Goal: Information Seeking & Learning: Learn about a topic

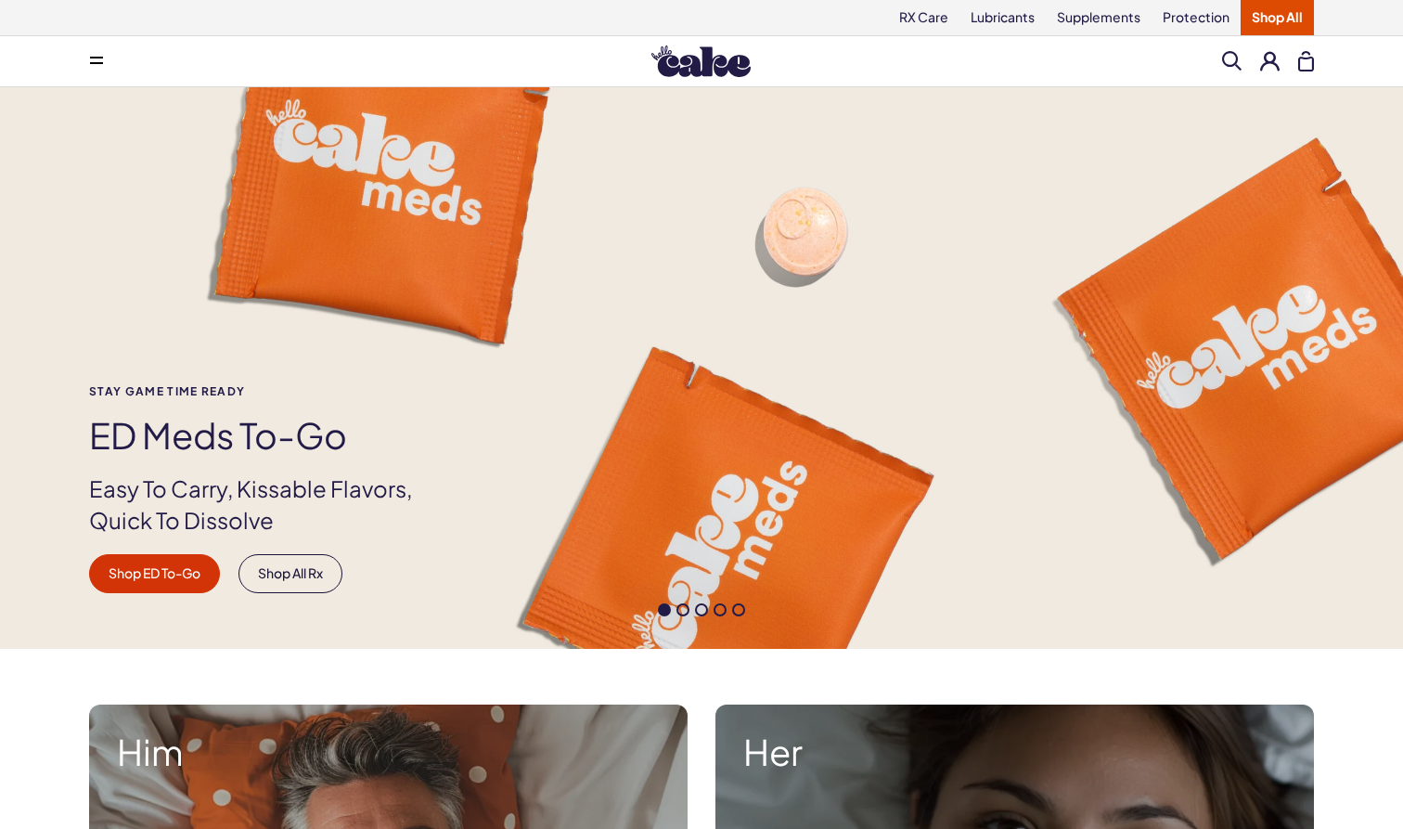
click at [680, 615] on span at bounding box center [682, 609] width 13 height 13
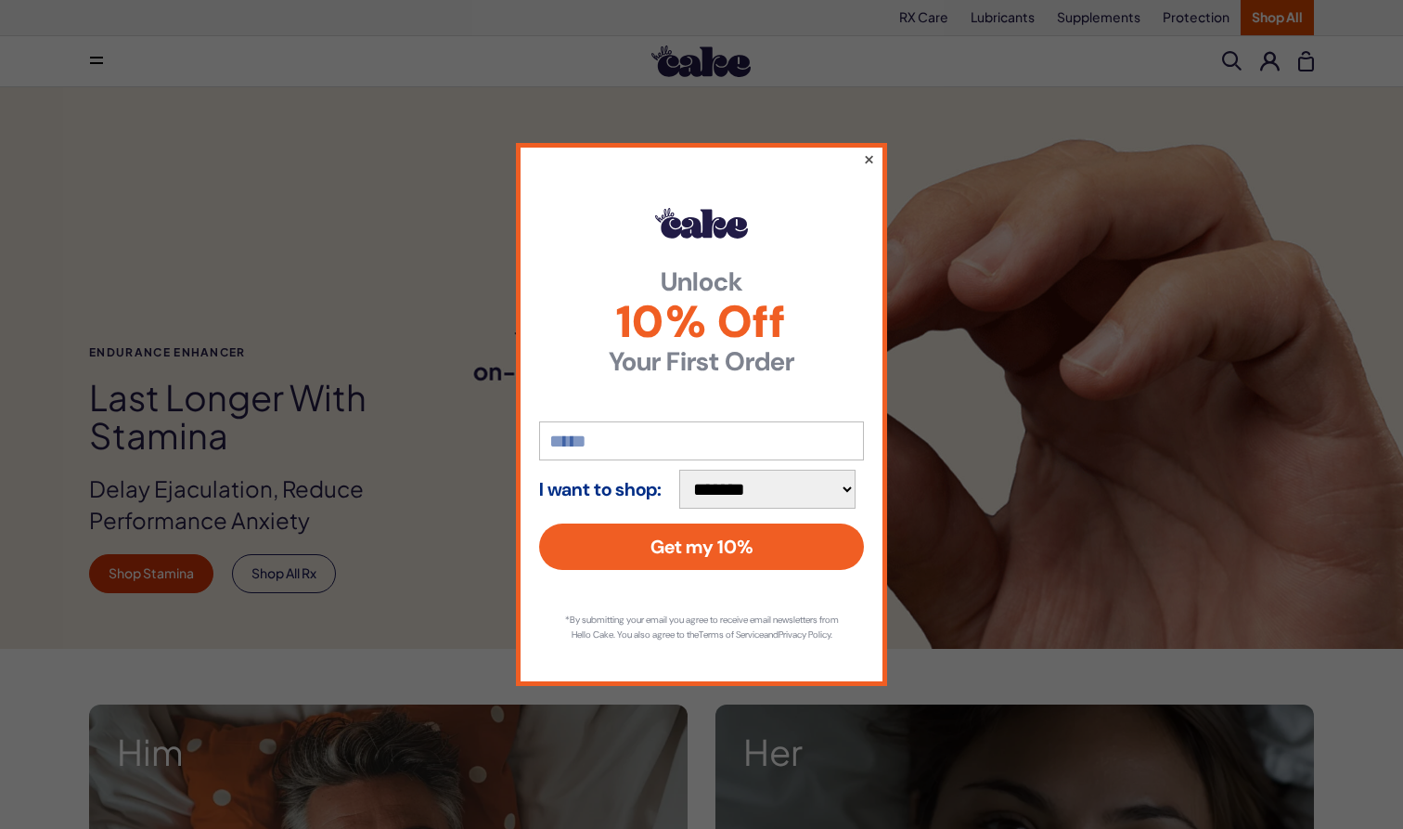
click at [866, 151] on button "×" at bounding box center [869, 159] width 12 height 22
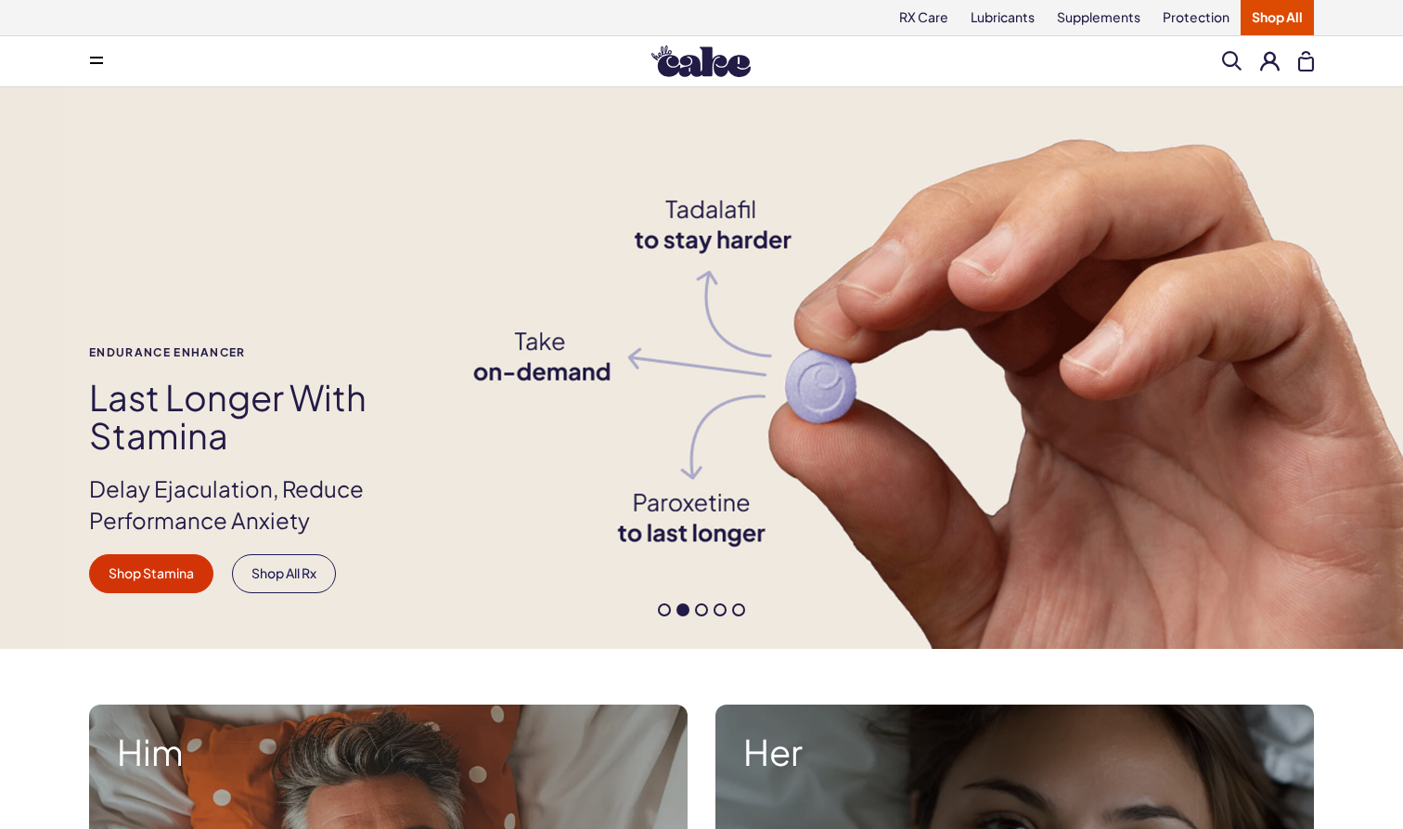
click at [705, 611] on span at bounding box center [701, 609] width 13 height 13
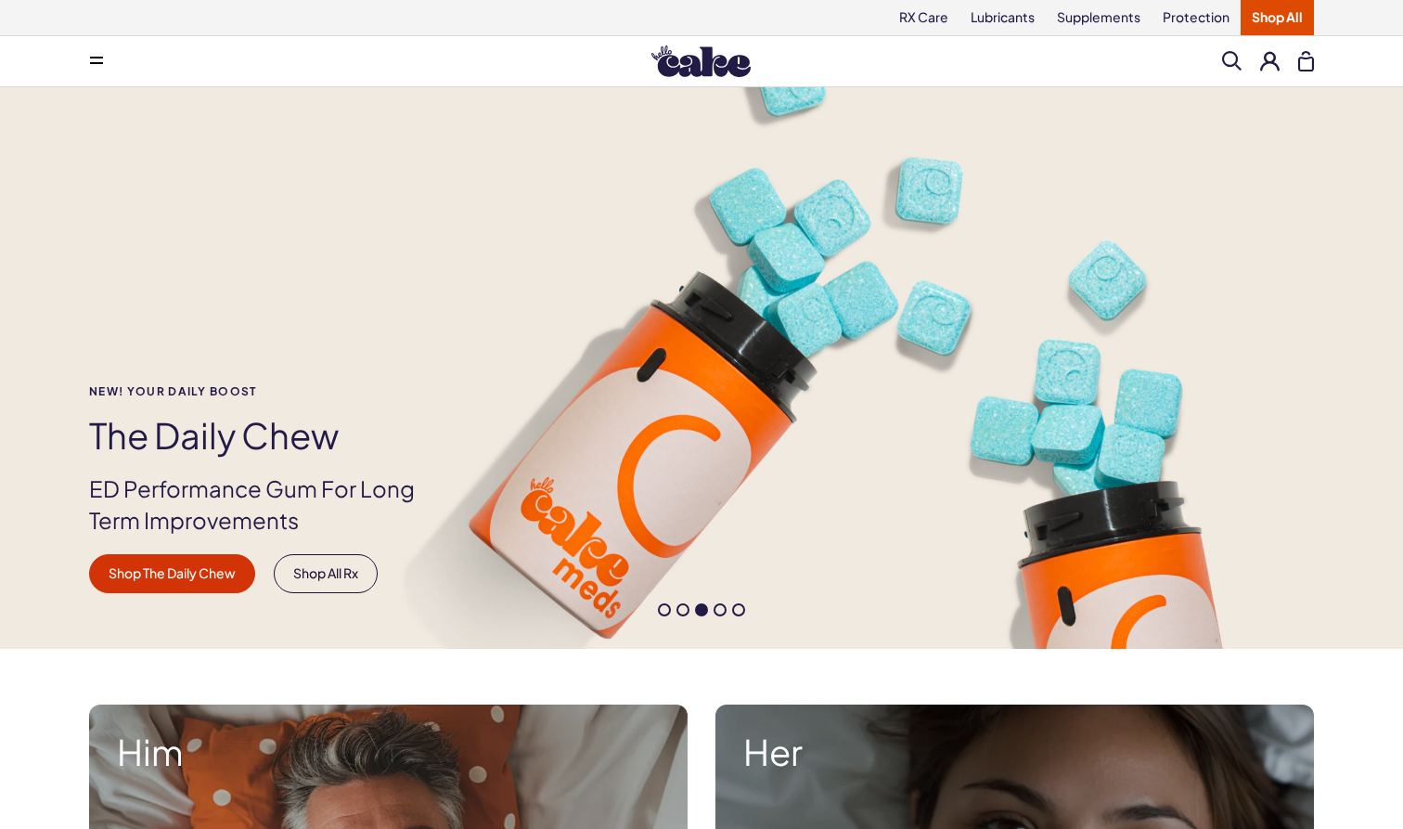
click at [716, 612] on span at bounding box center [719, 609] width 13 height 13
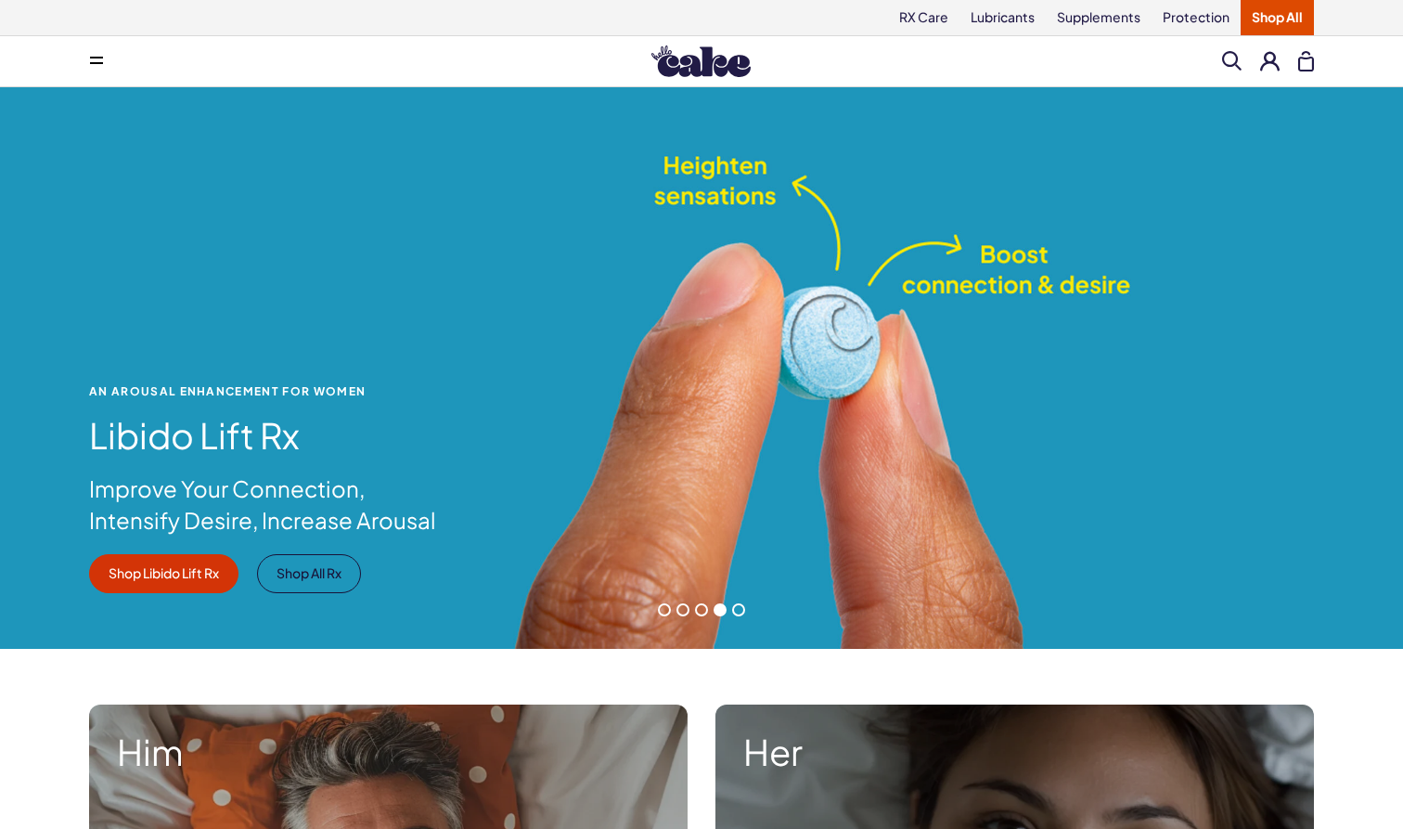
click at [742, 608] on span at bounding box center [738, 609] width 13 height 13
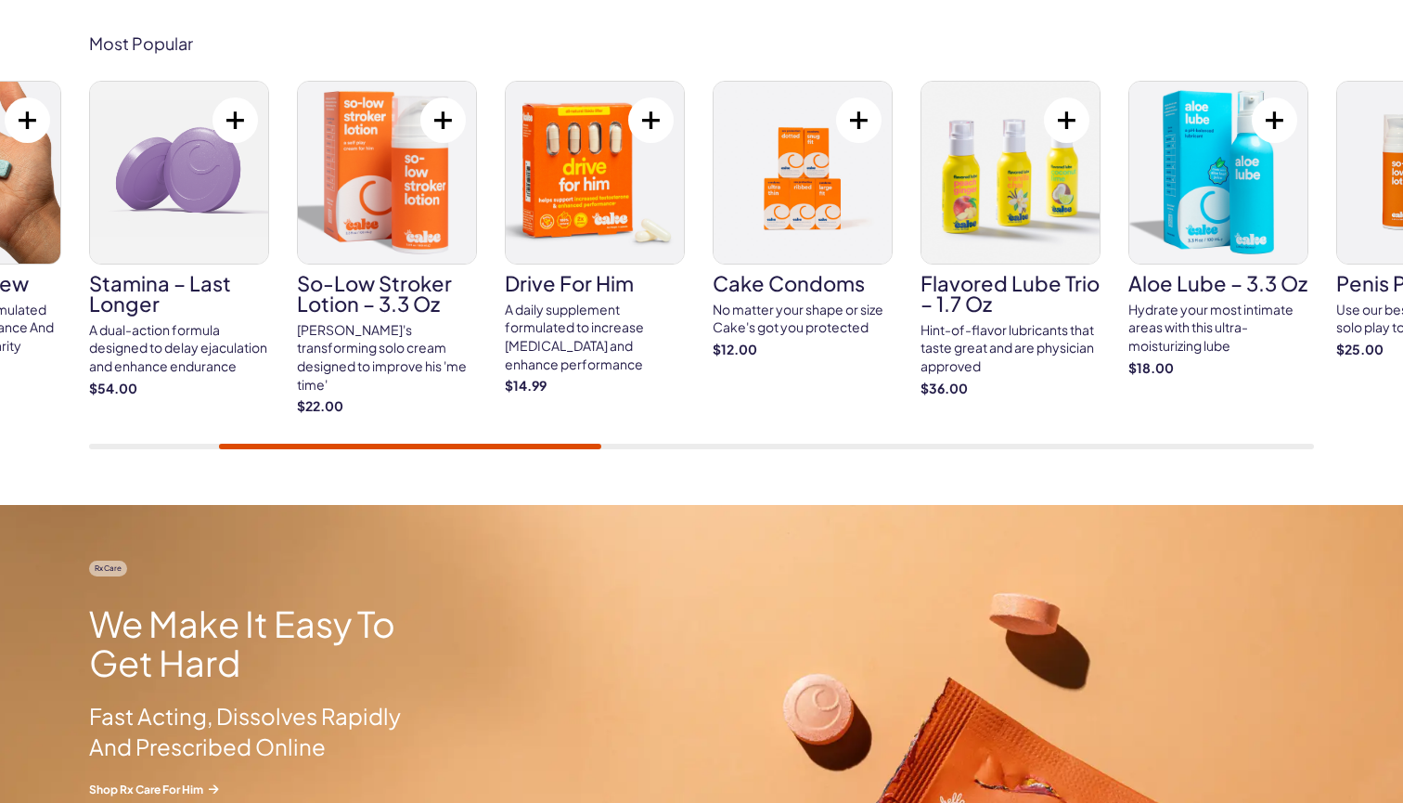
scroll to position [686, 0]
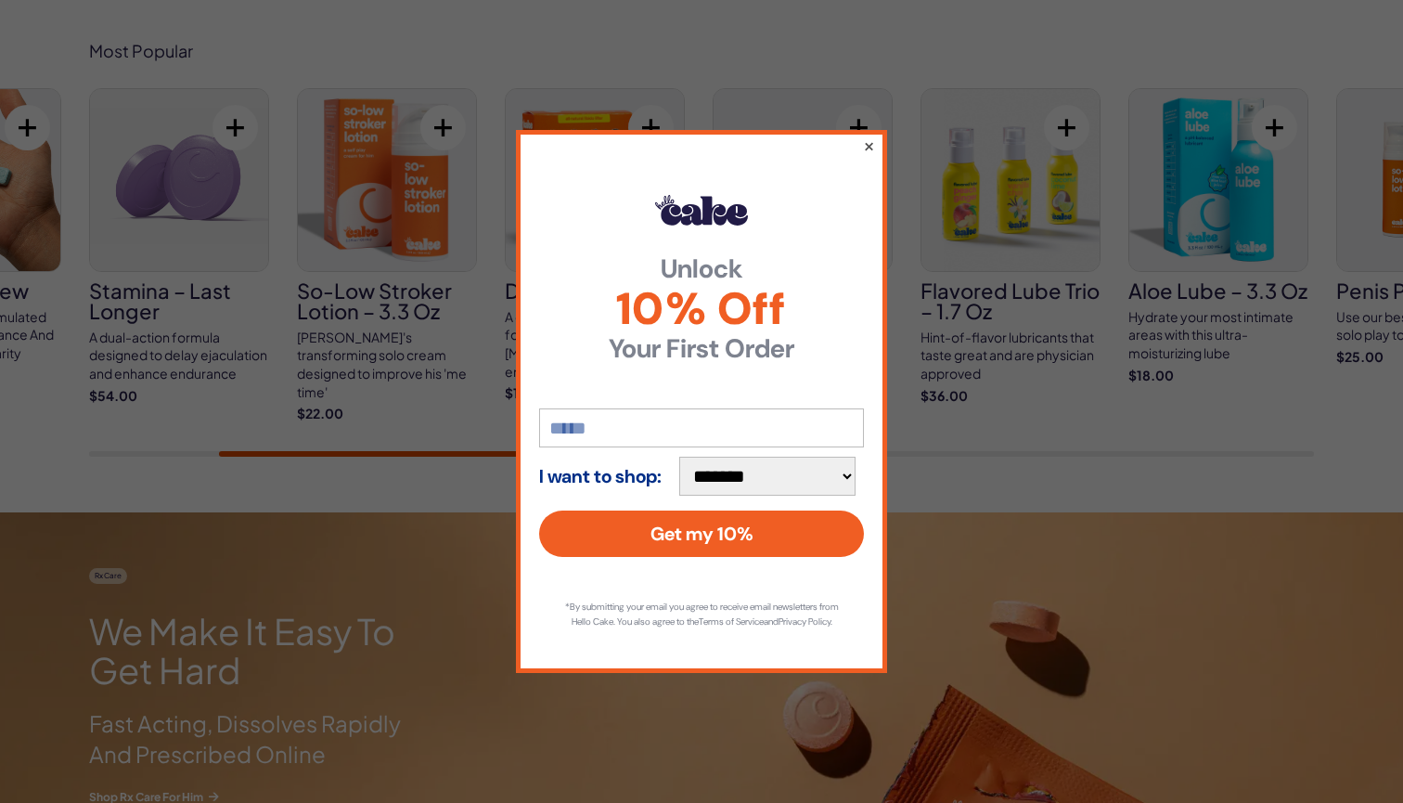
click at [870, 139] on button "×" at bounding box center [869, 146] width 12 height 22
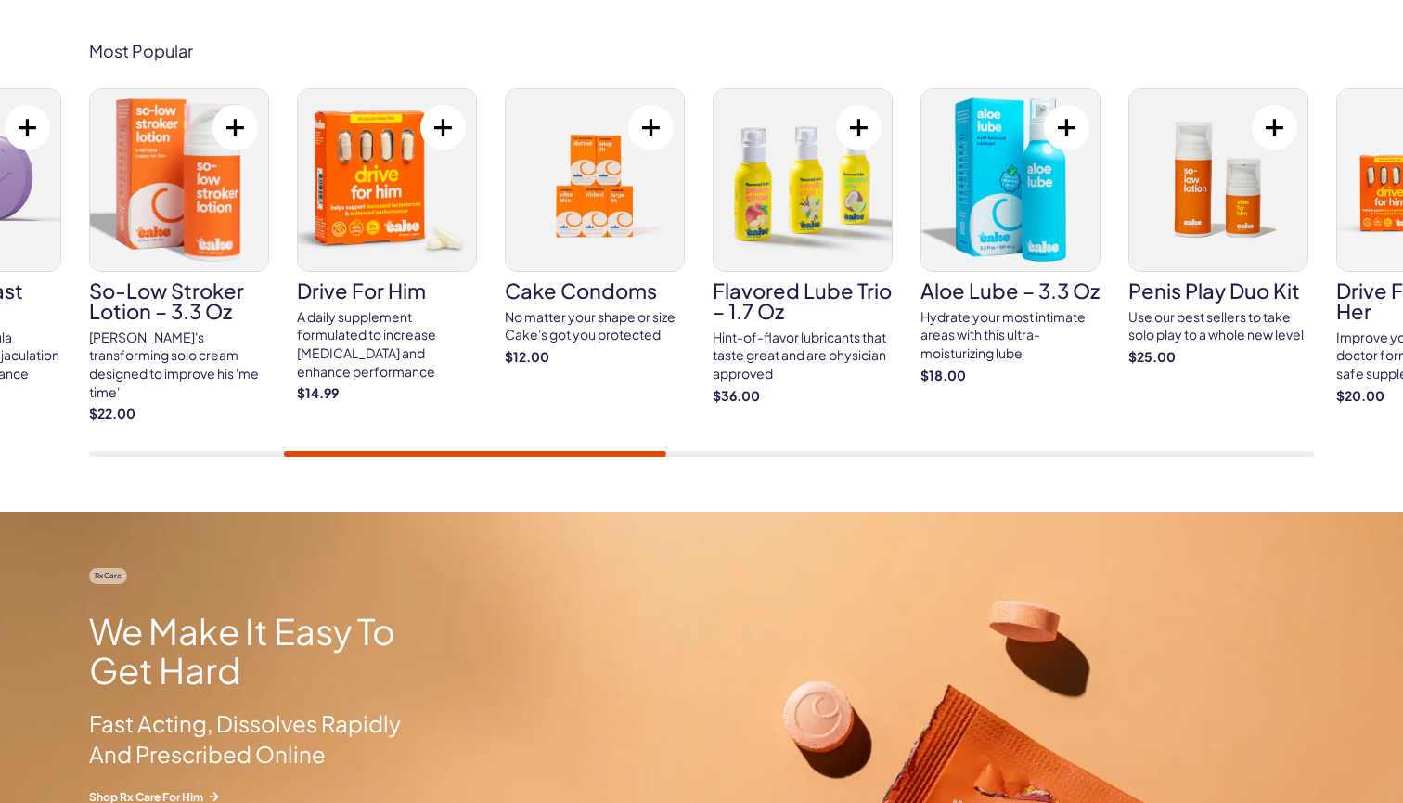
drag, startPoint x: 649, startPoint y: 446, endPoint x: 705, endPoint y: 443, distance: 56.7
click at [711, 443] on div "Cake ED Meds Quick dissolve ED Meds that work up to 3x faster than generic pill…" at bounding box center [701, 272] width 1225 height 368
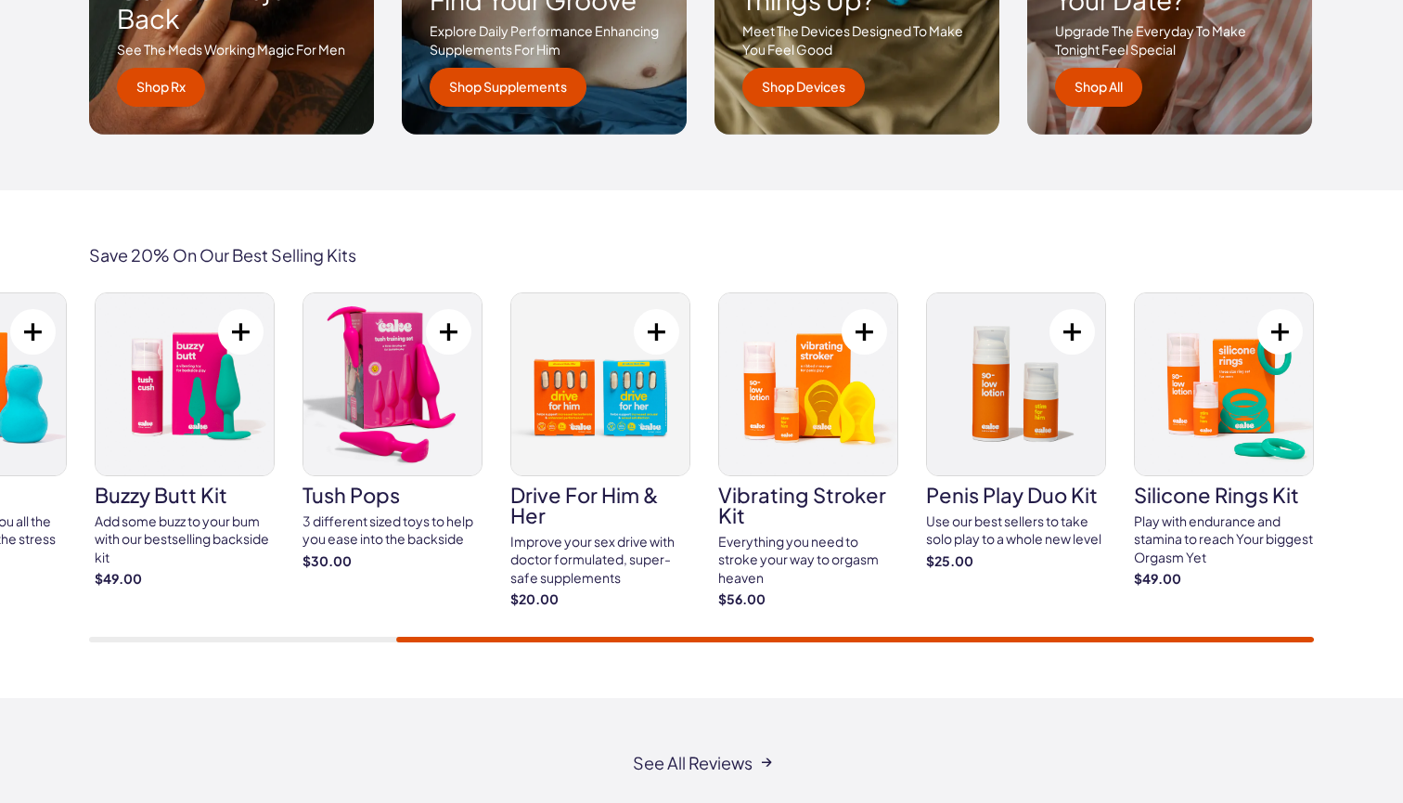
scroll to position [3100, 0]
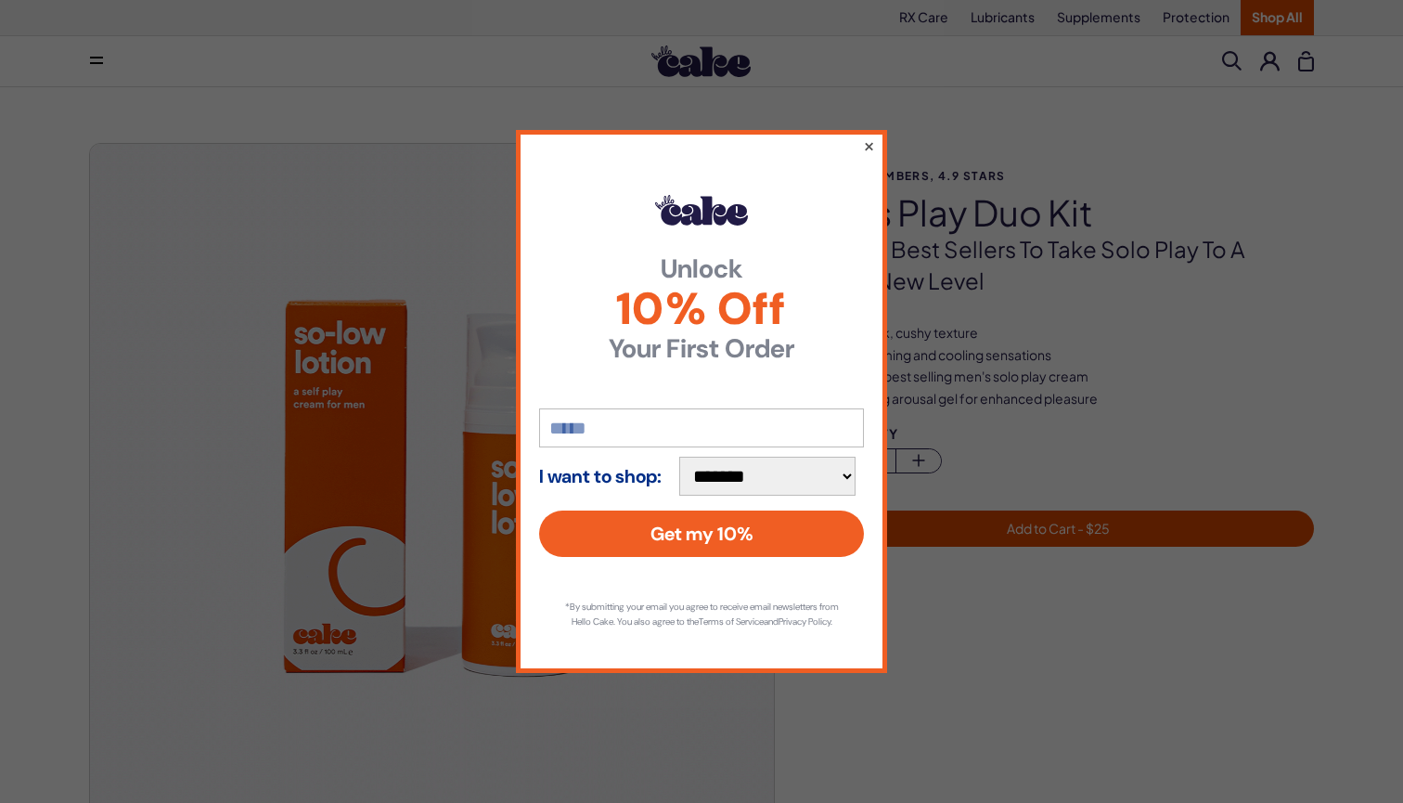
click at [871, 138] on button "×" at bounding box center [869, 146] width 12 height 22
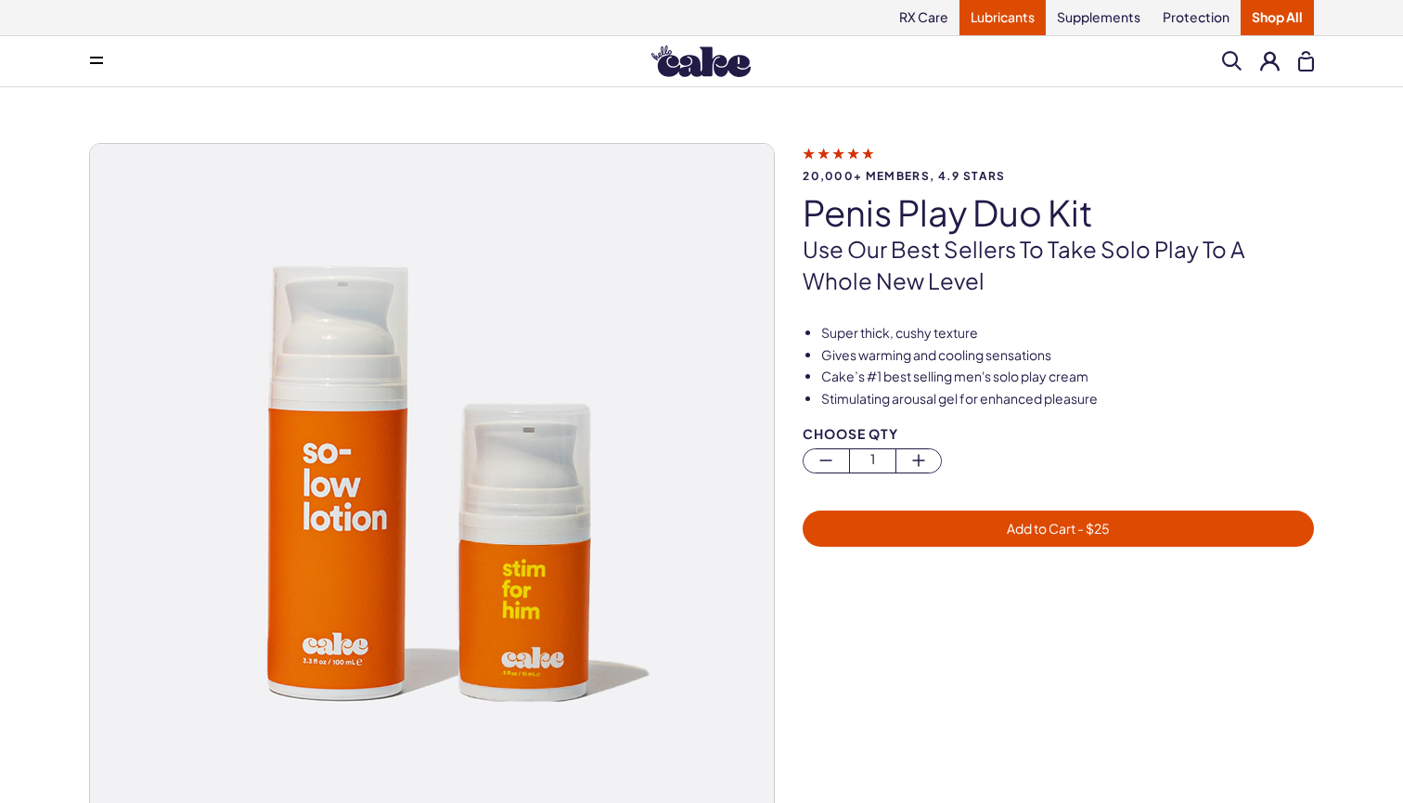
click at [995, 25] on link "Lubricants" at bounding box center [1002, 17] width 86 height 35
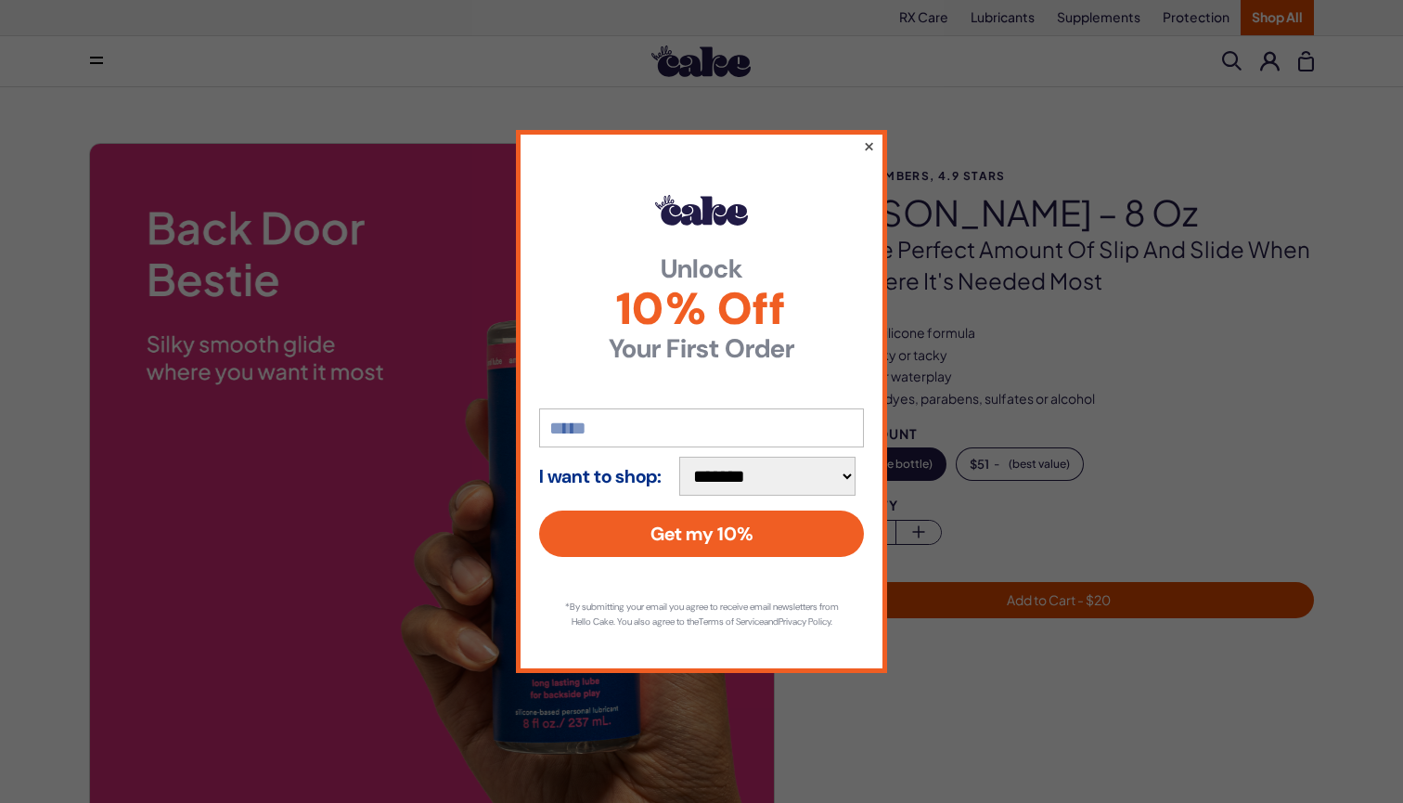
click at [868, 135] on button "×" at bounding box center [869, 146] width 12 height 22
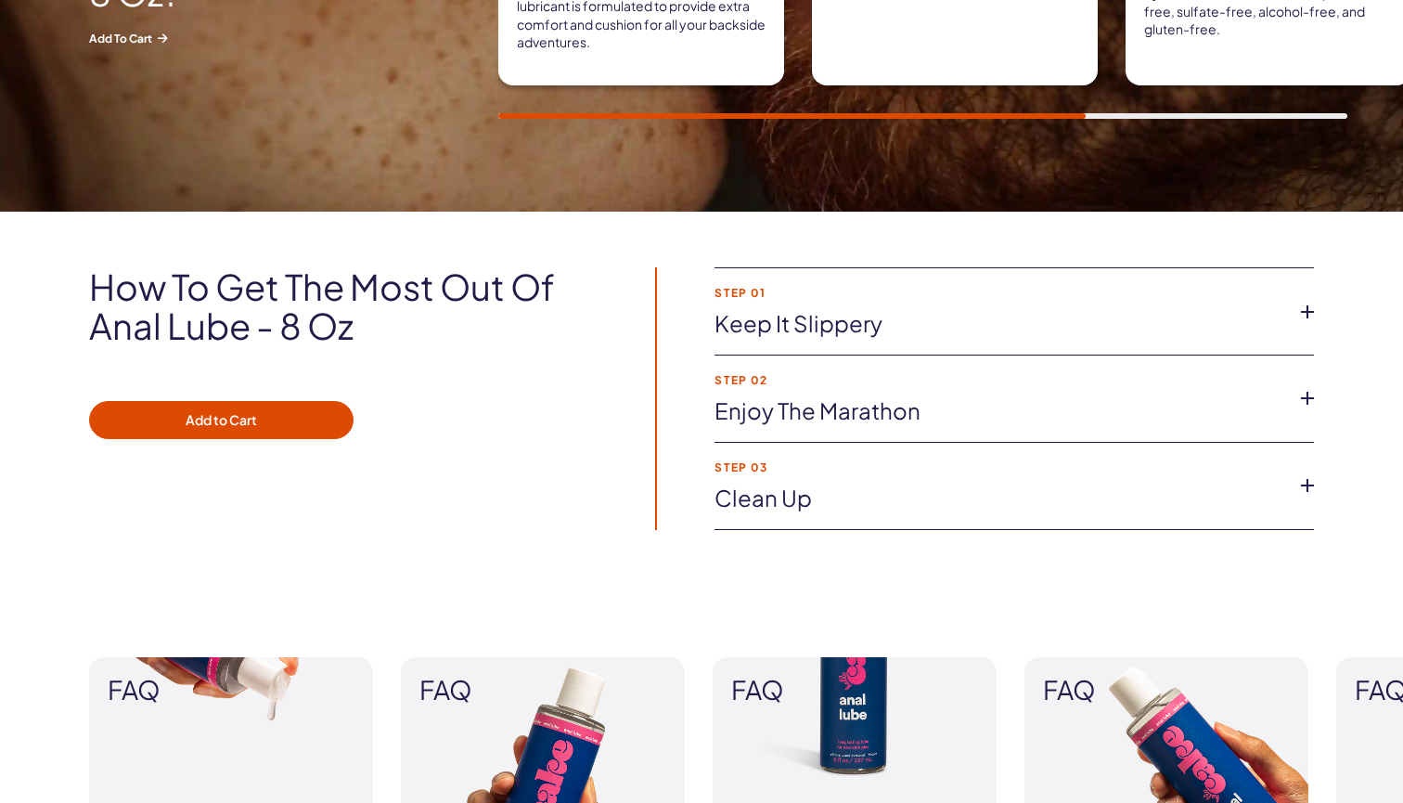
scroll to position [1147, 0]
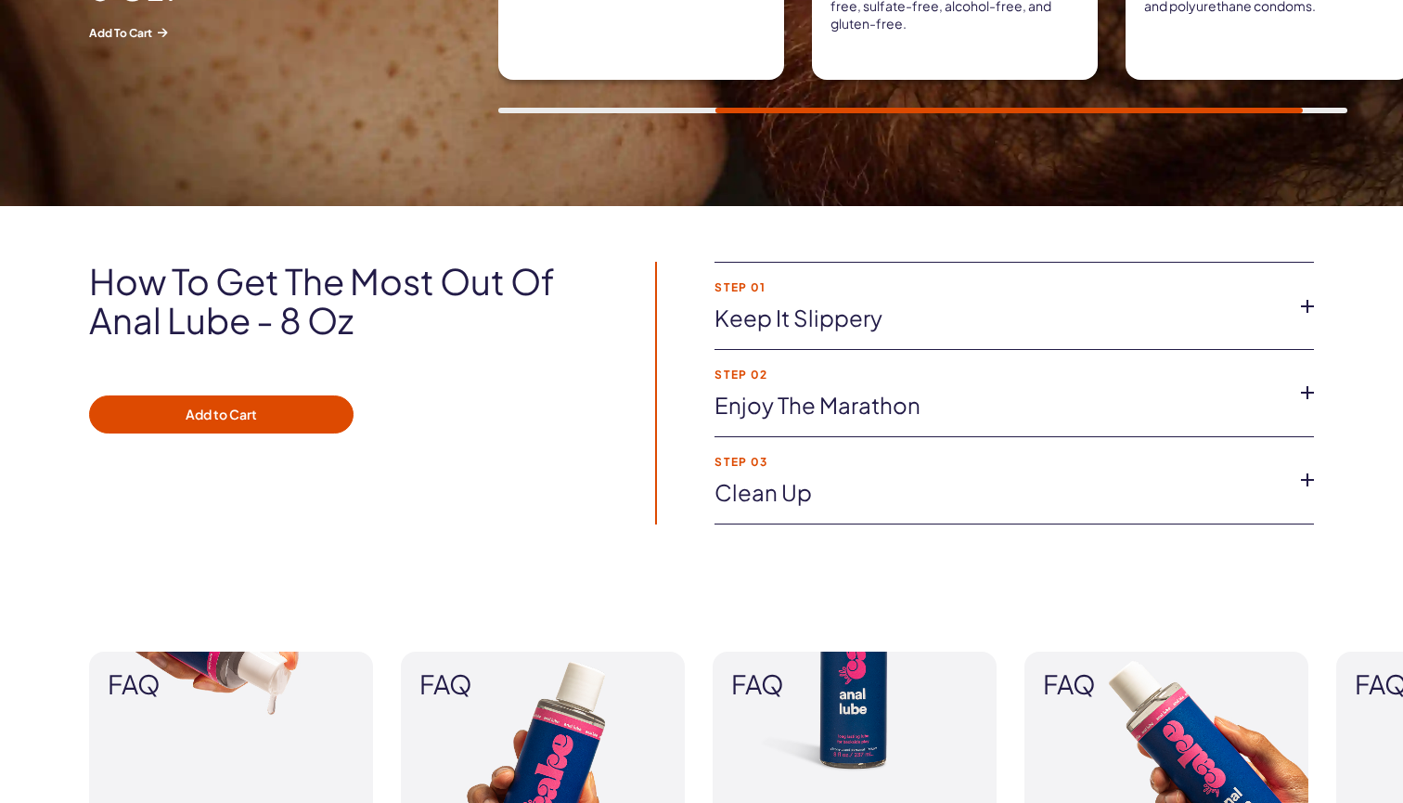
click at [1263, 385] on li "Step 02 Enjoy the marathon Anal Lube is the go-to for front and back door parti…" at bounding box center [1013, 393] width 599 height 87
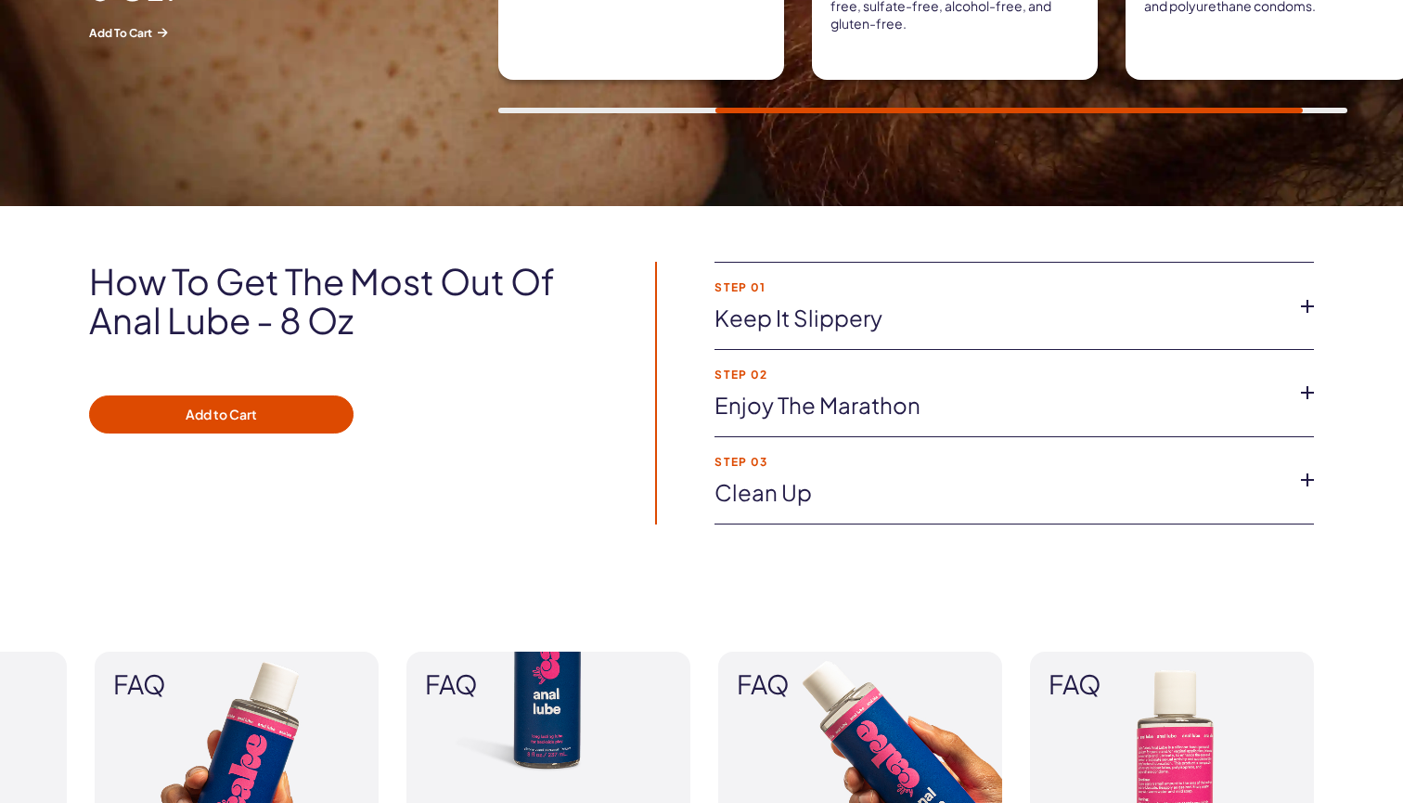
click at [1301, 391] on icon at bounding box center [1307, 393] width 28 height 28
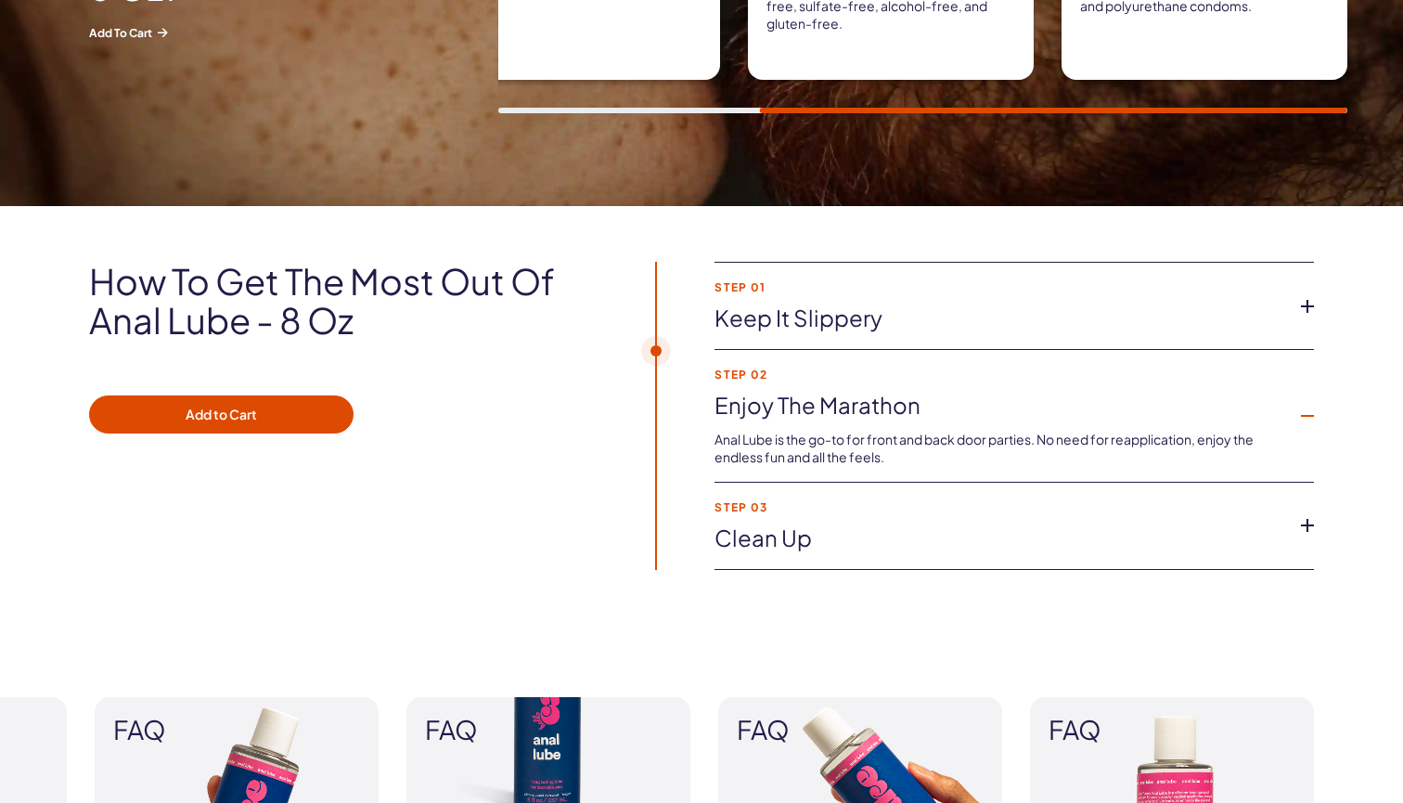
click at [1308, 524] on icon at bounding box center [1307, 525] width 28 height 28
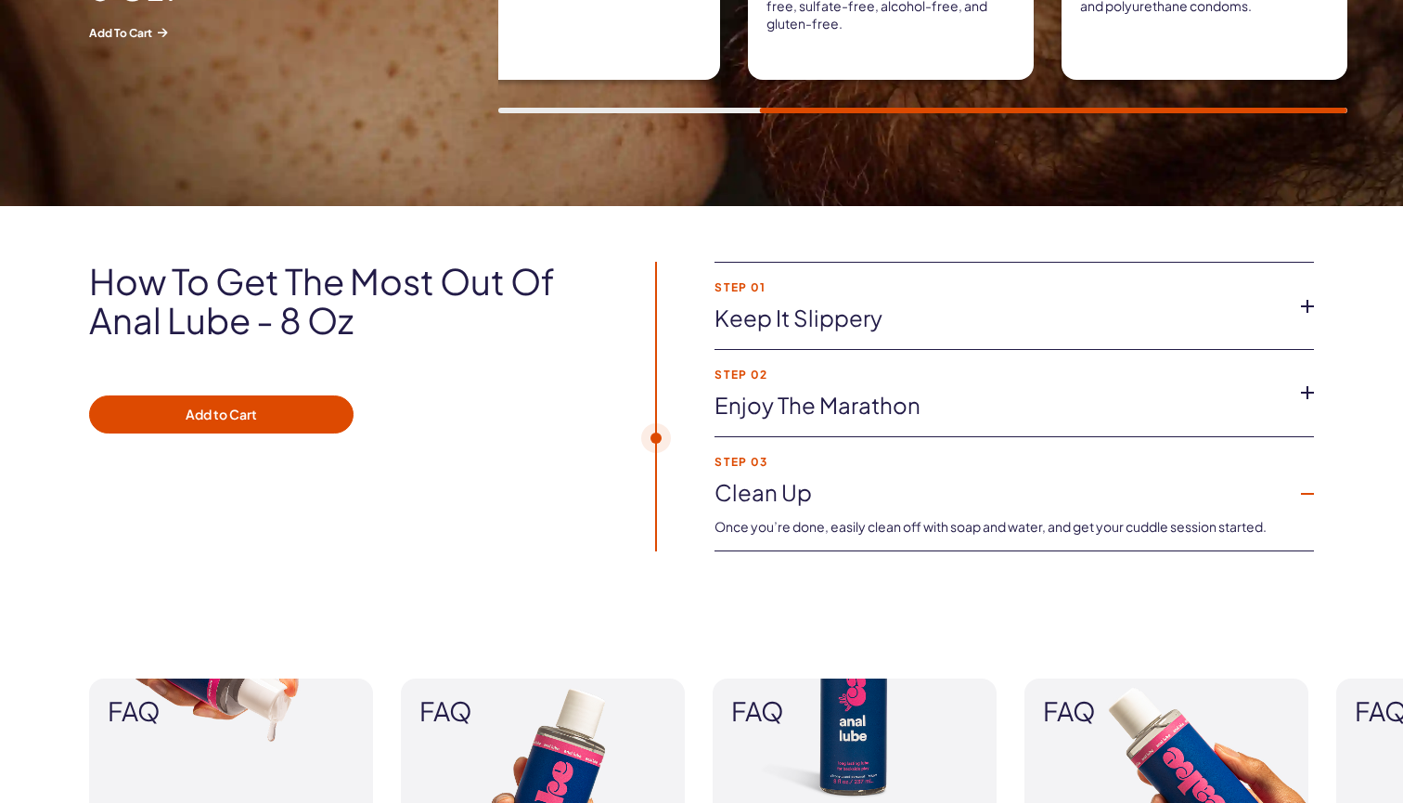
click at [1310, 302] on icon at bounding box center [1307, 306] width 28 height 28
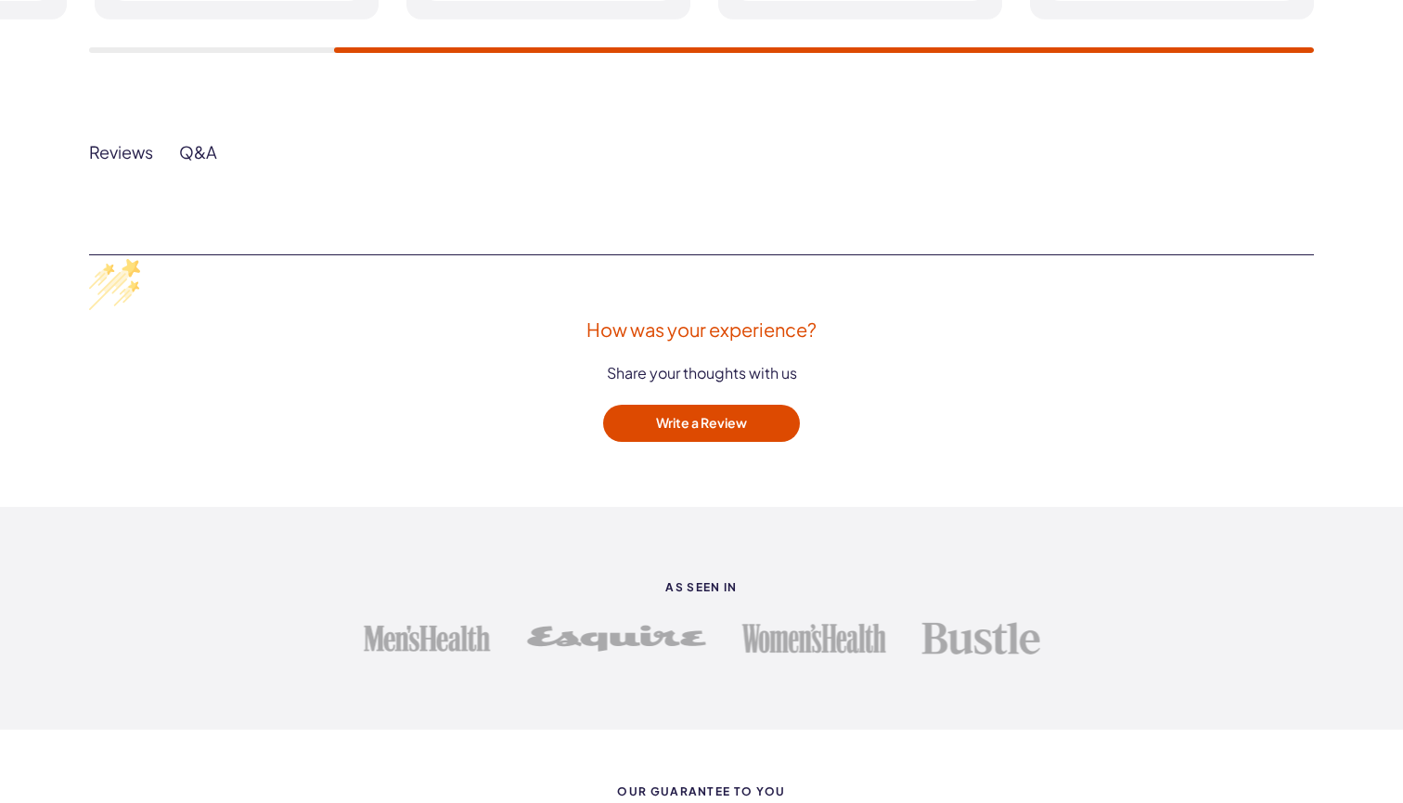
scroll to position [2253, 0]
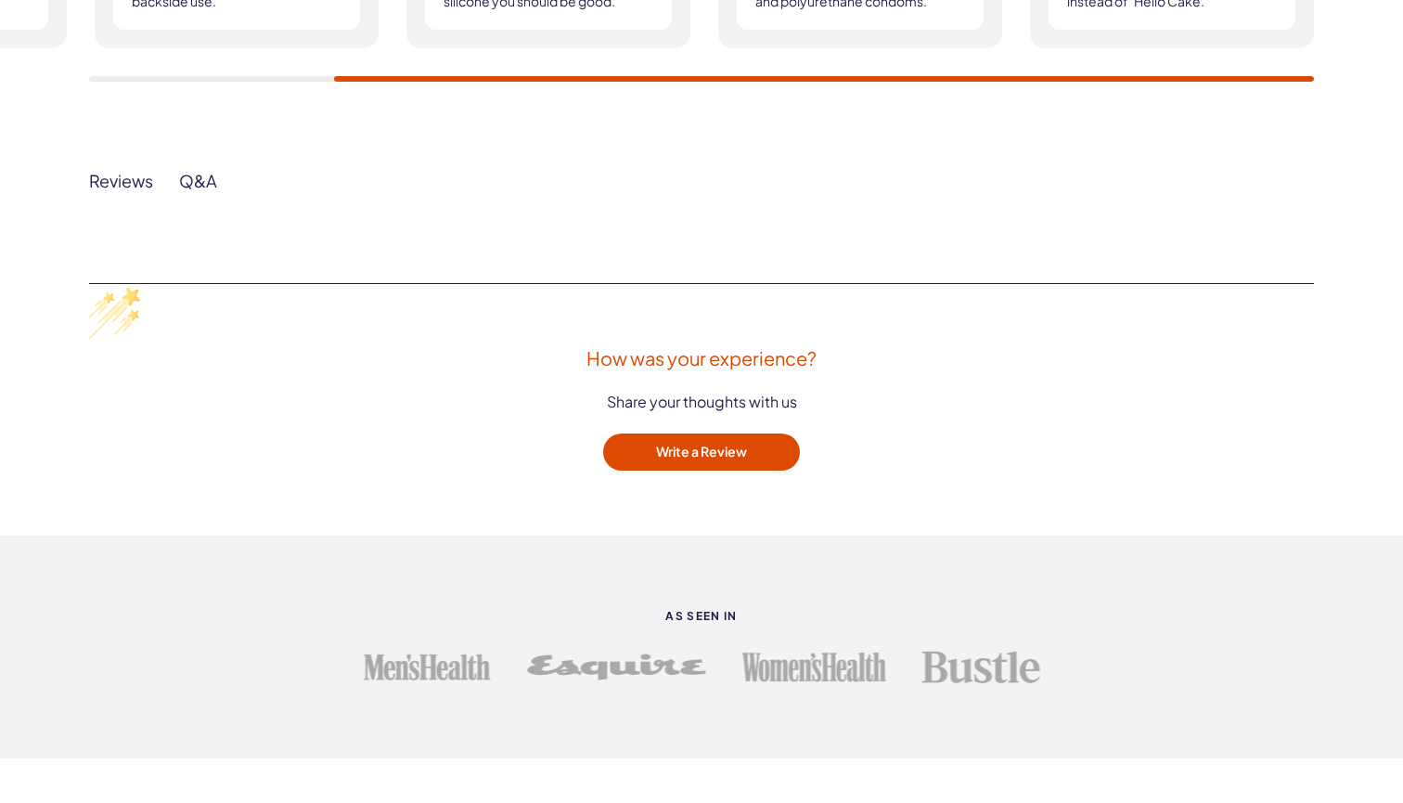
click at [135, 176] on div "Reviews" at bounding box center [121, 180] width 64 height 21
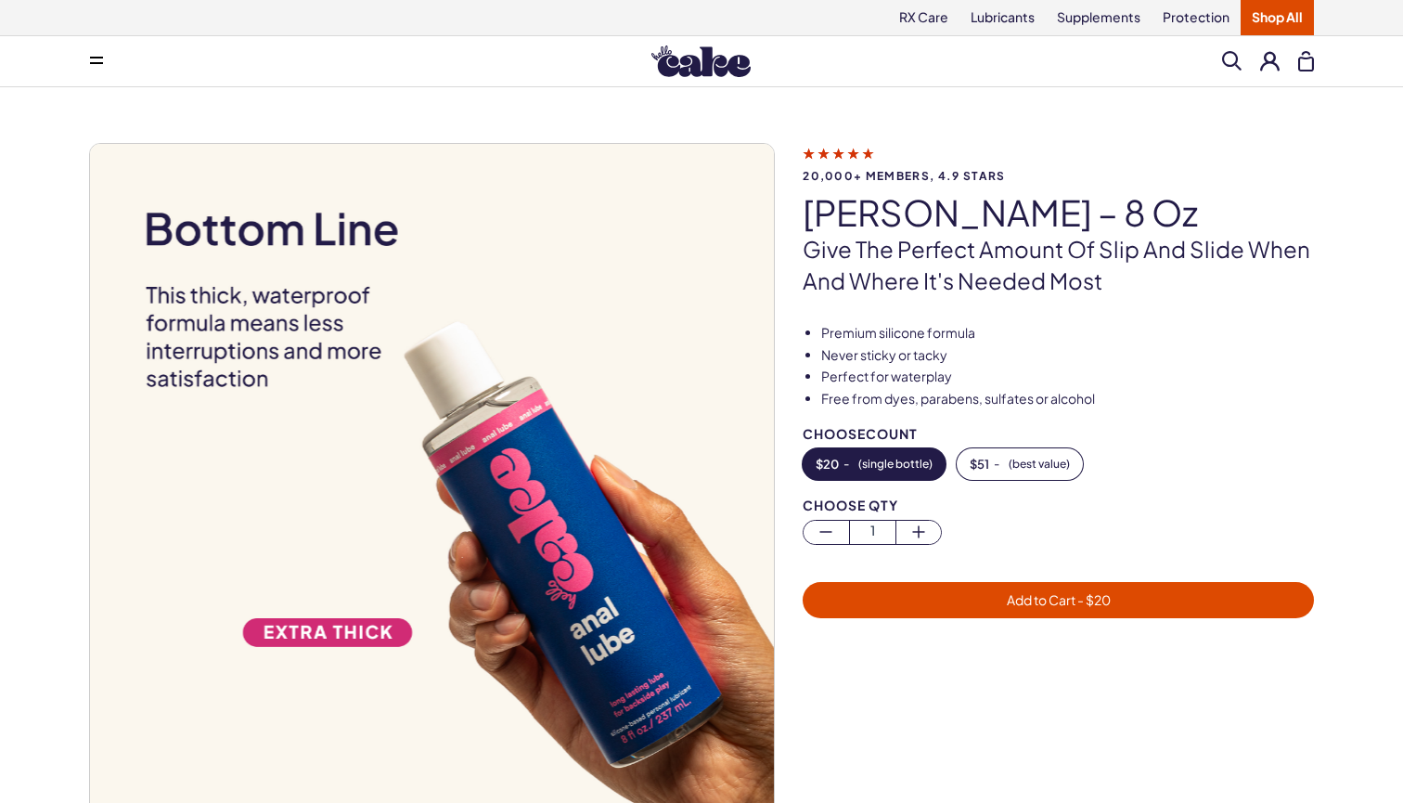
scroll to position [0, 0]
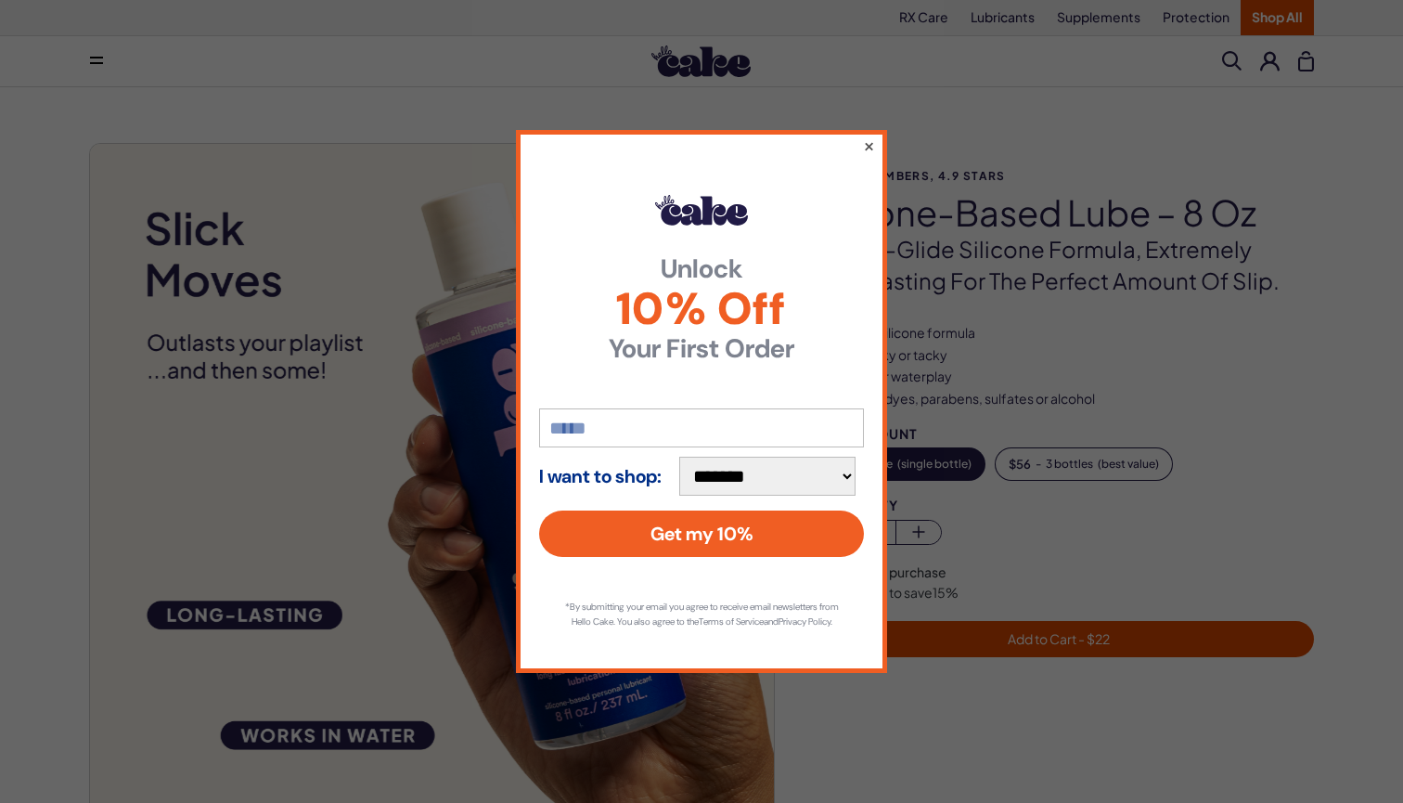
click at [874, 138] on button "×" at bounding box center [869, 146] width 12 height 22
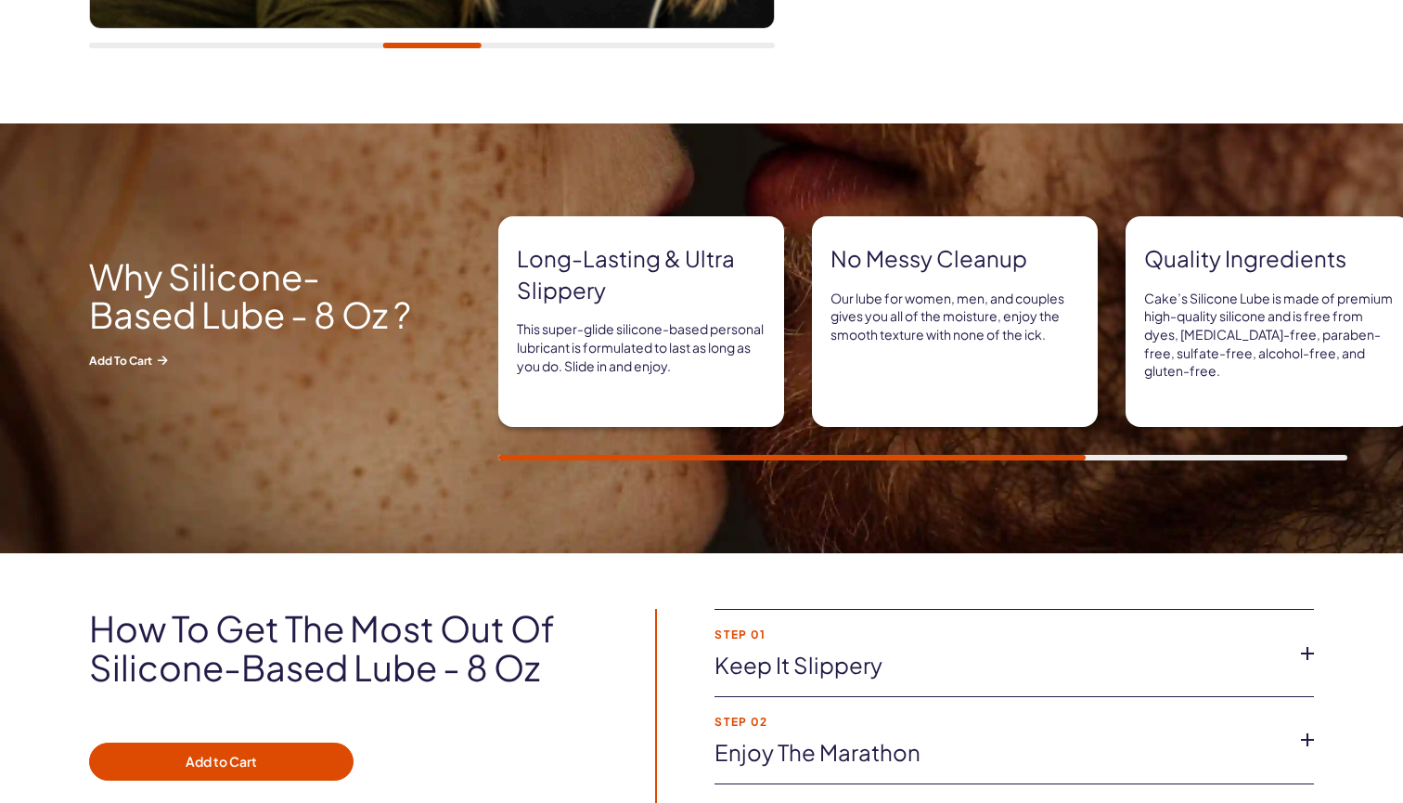
scroll to position [1086, 0]
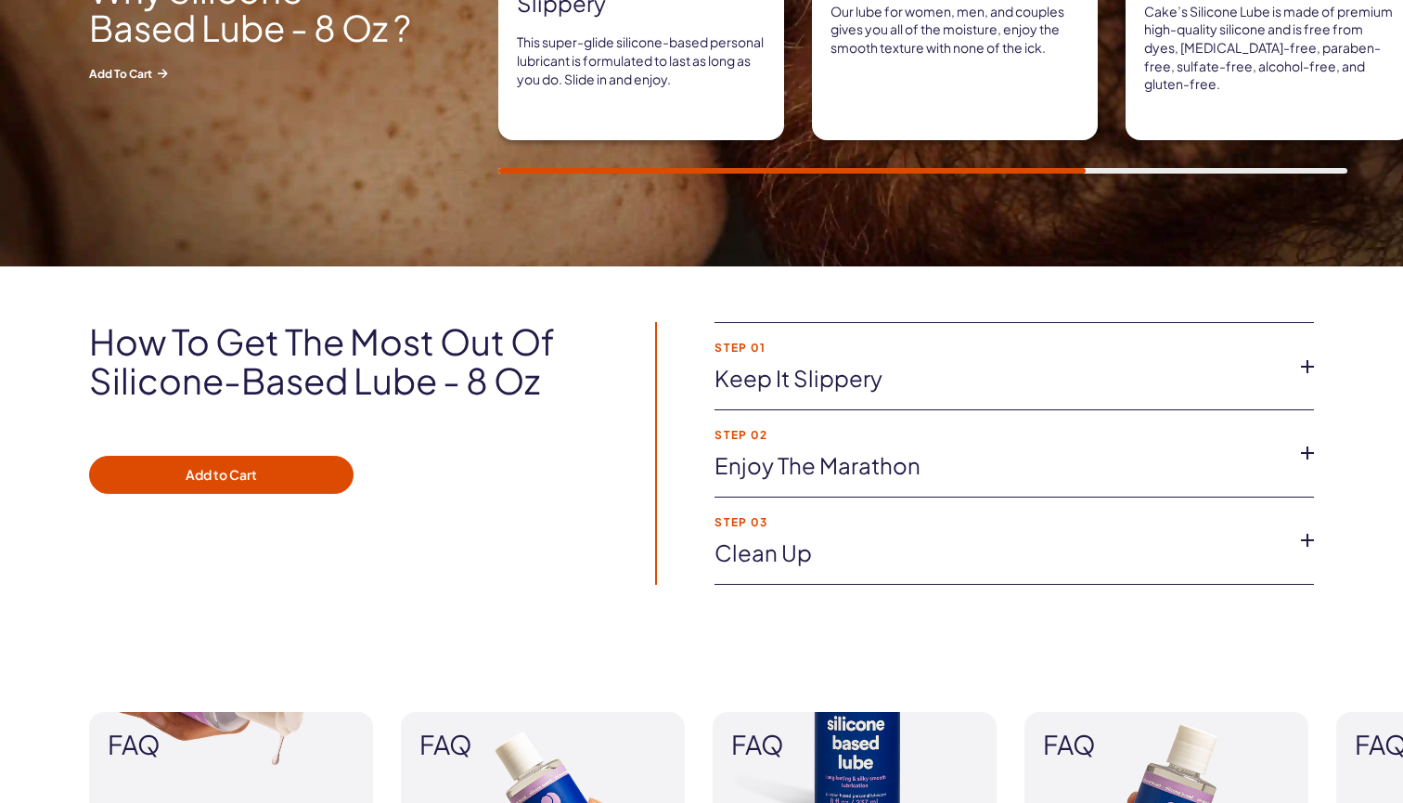
click at [1234, 354] on li "Step 01 Keep it slippery Don’t risk dryness ruining your fun, apply a generous …" at bounding box center [1013, 366] width 599 height 87
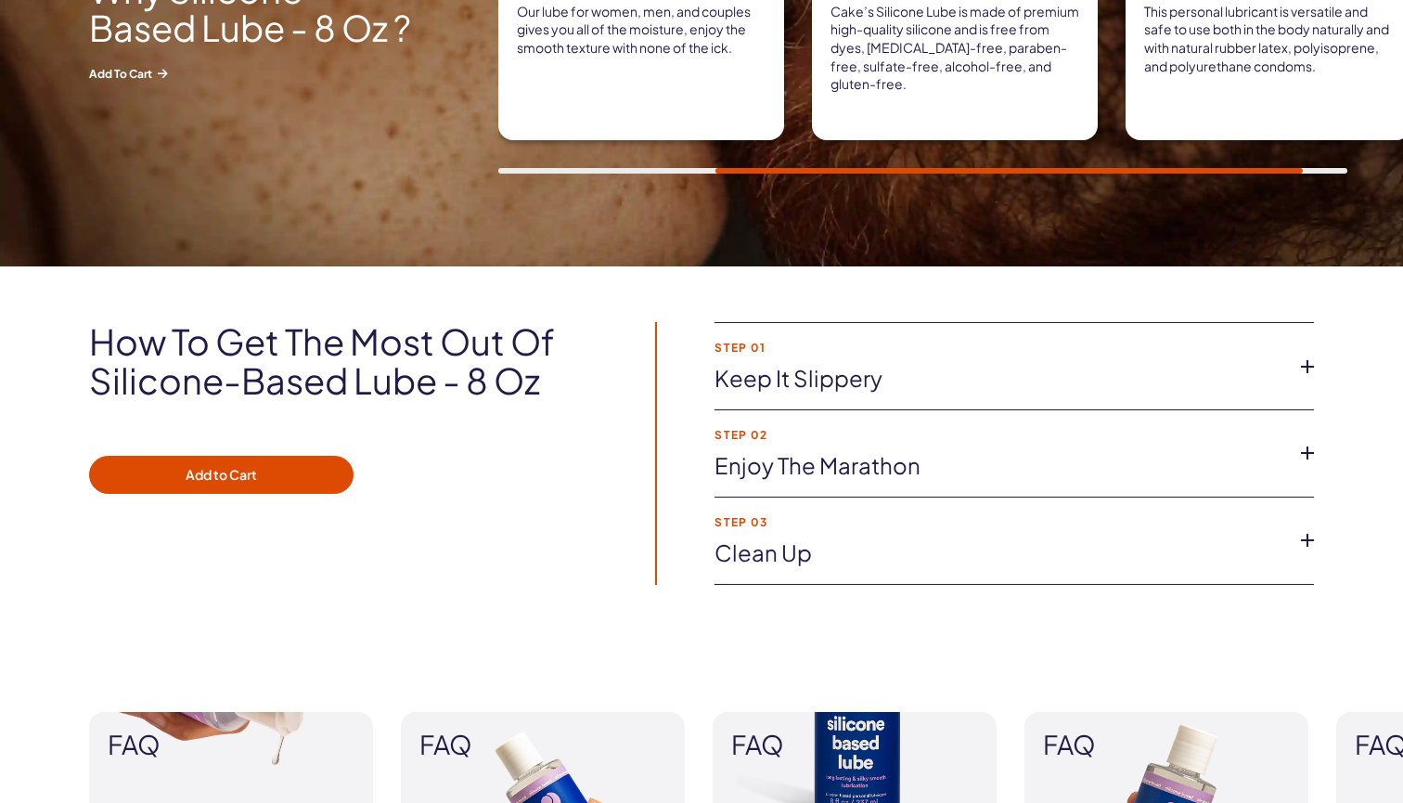
click at [1297, 380] on li "Step 01 Keep it slippery Don’t risk dryness ruining your fun, apply a generous …" at bounding box center [1013, 366] width 599 height 87
click at [1303, 365] on icon at bounding box center [1307, 367] width 28 height 28
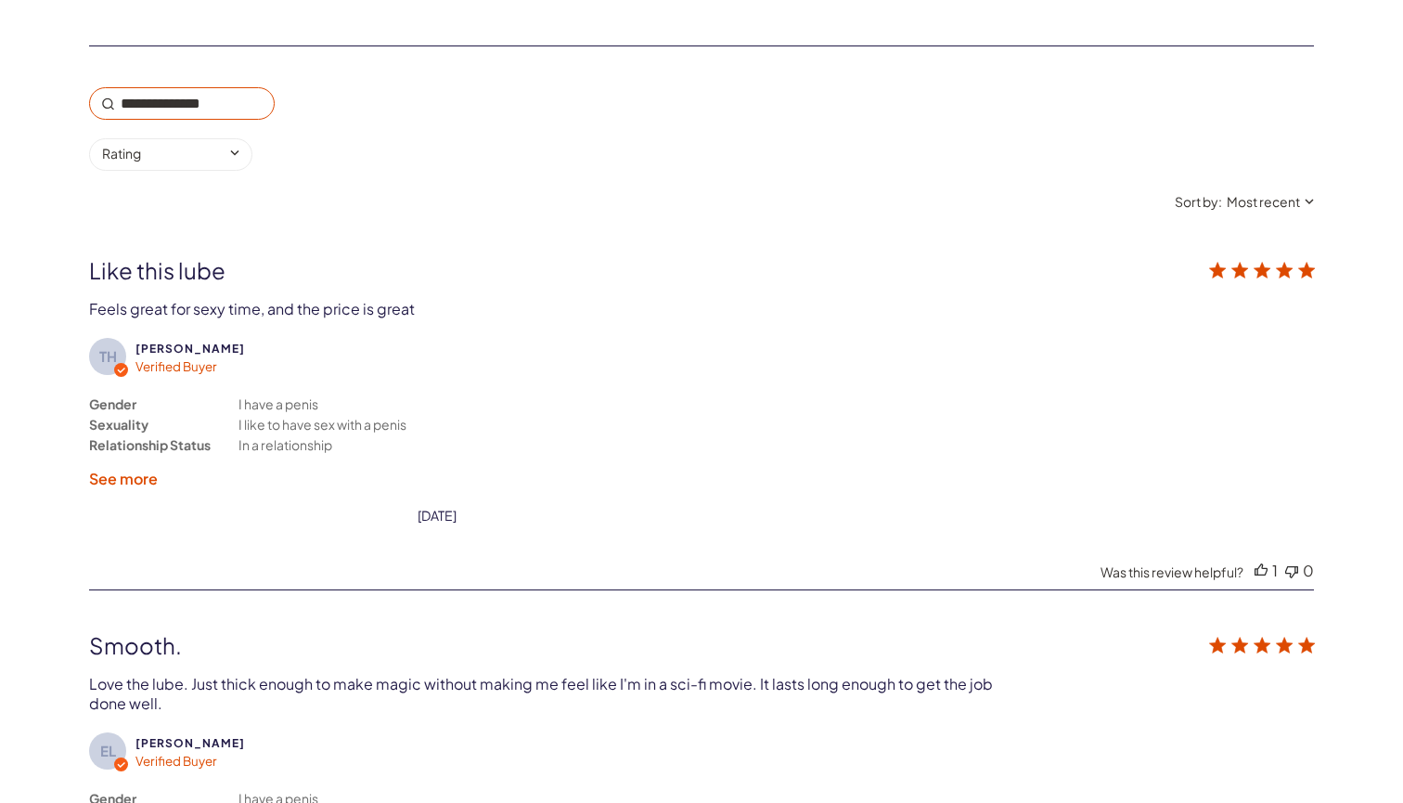
scroll to position [3163, 0]
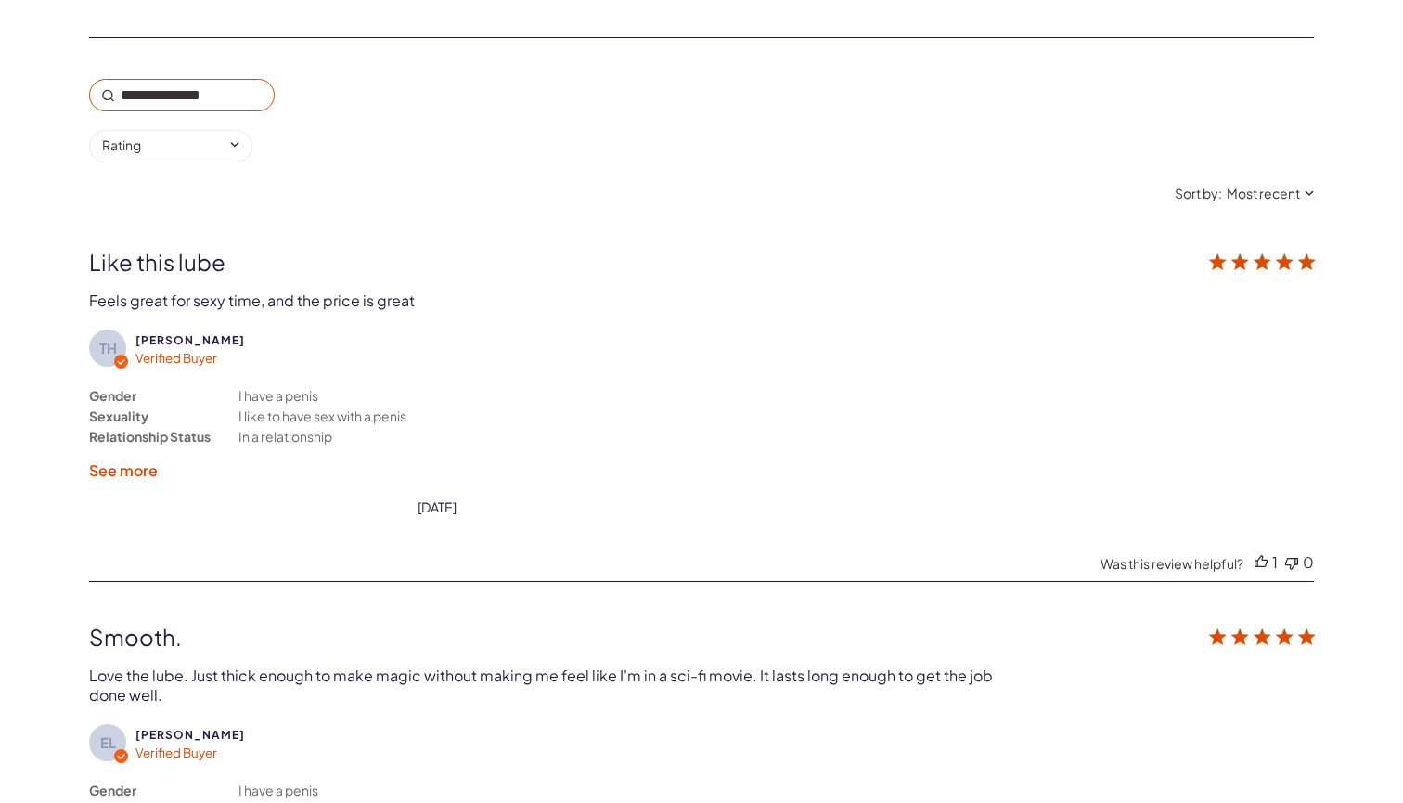
click at [96, 460] on label "See more" at bounding box center [123, 469] width 69 height 19
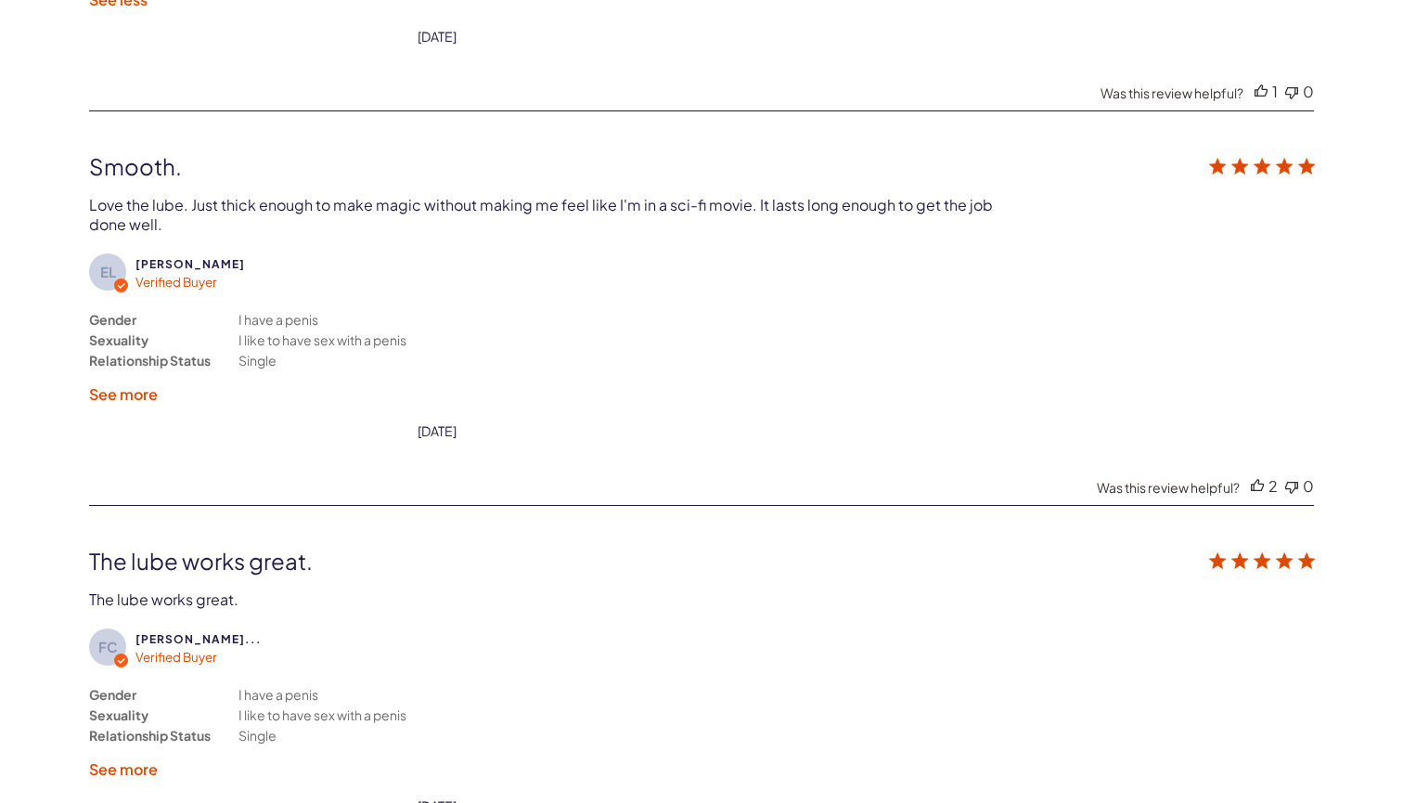
scroll to position [3679, 0]
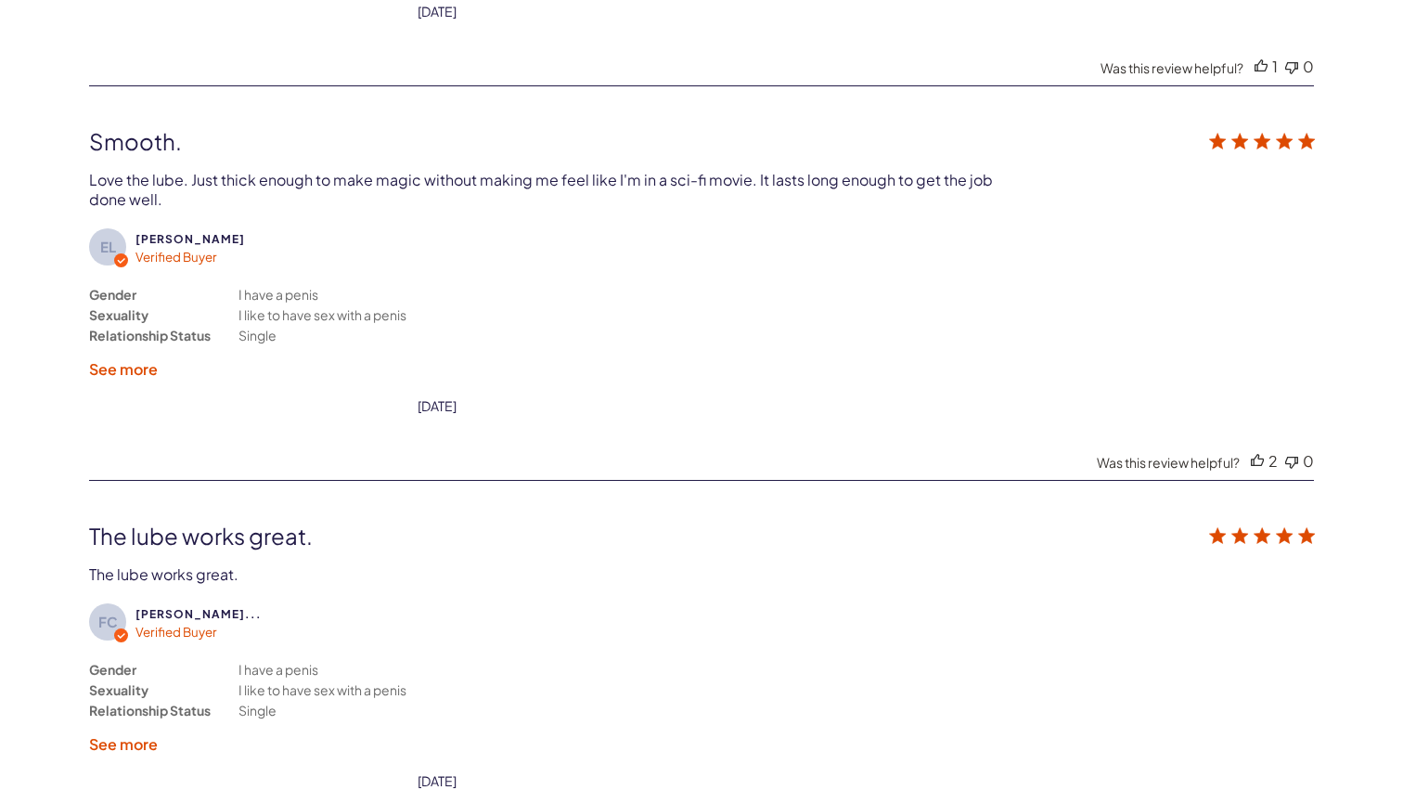
click at [102, 359] on label "See more" at bounding box center [123, 368] width 69 height 19
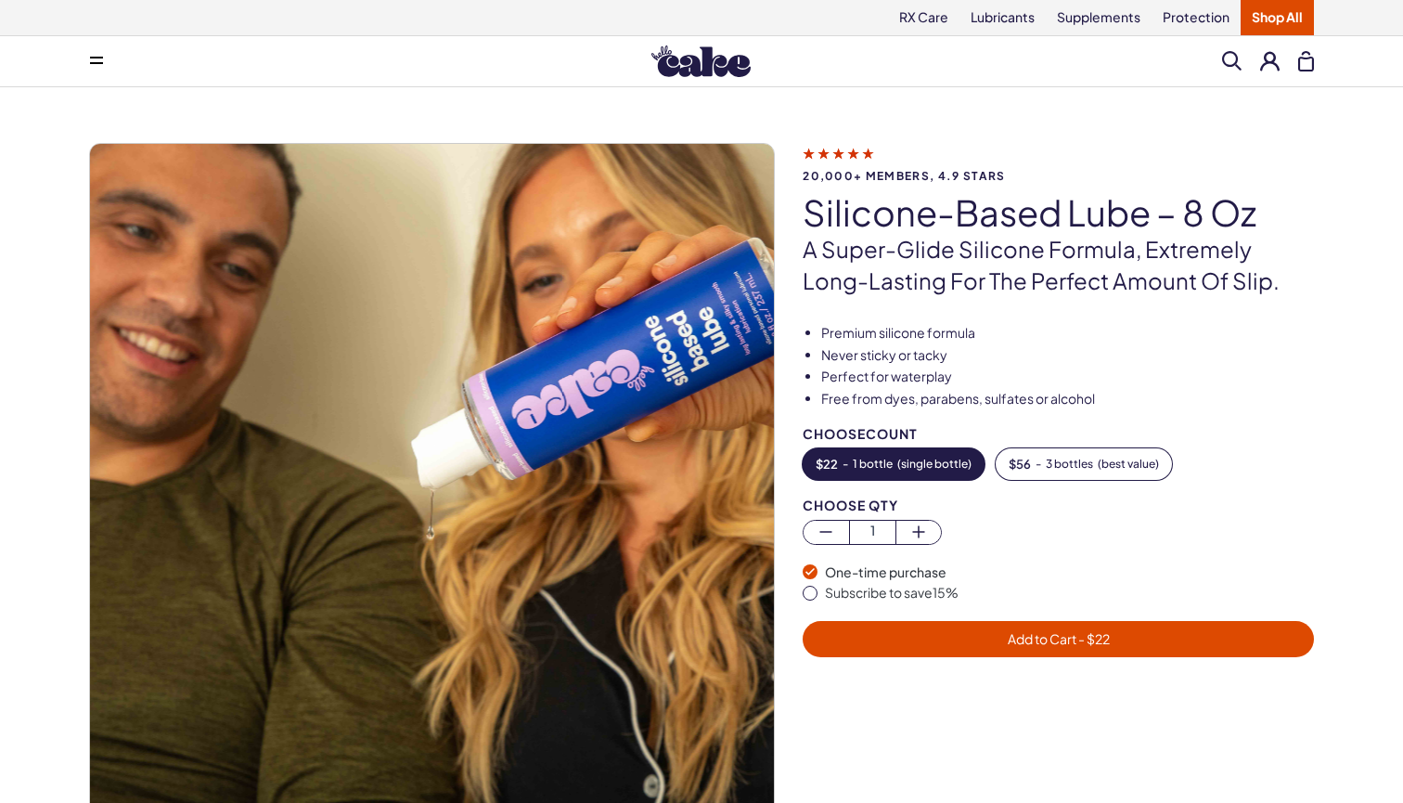
scroll to position [0, 0]
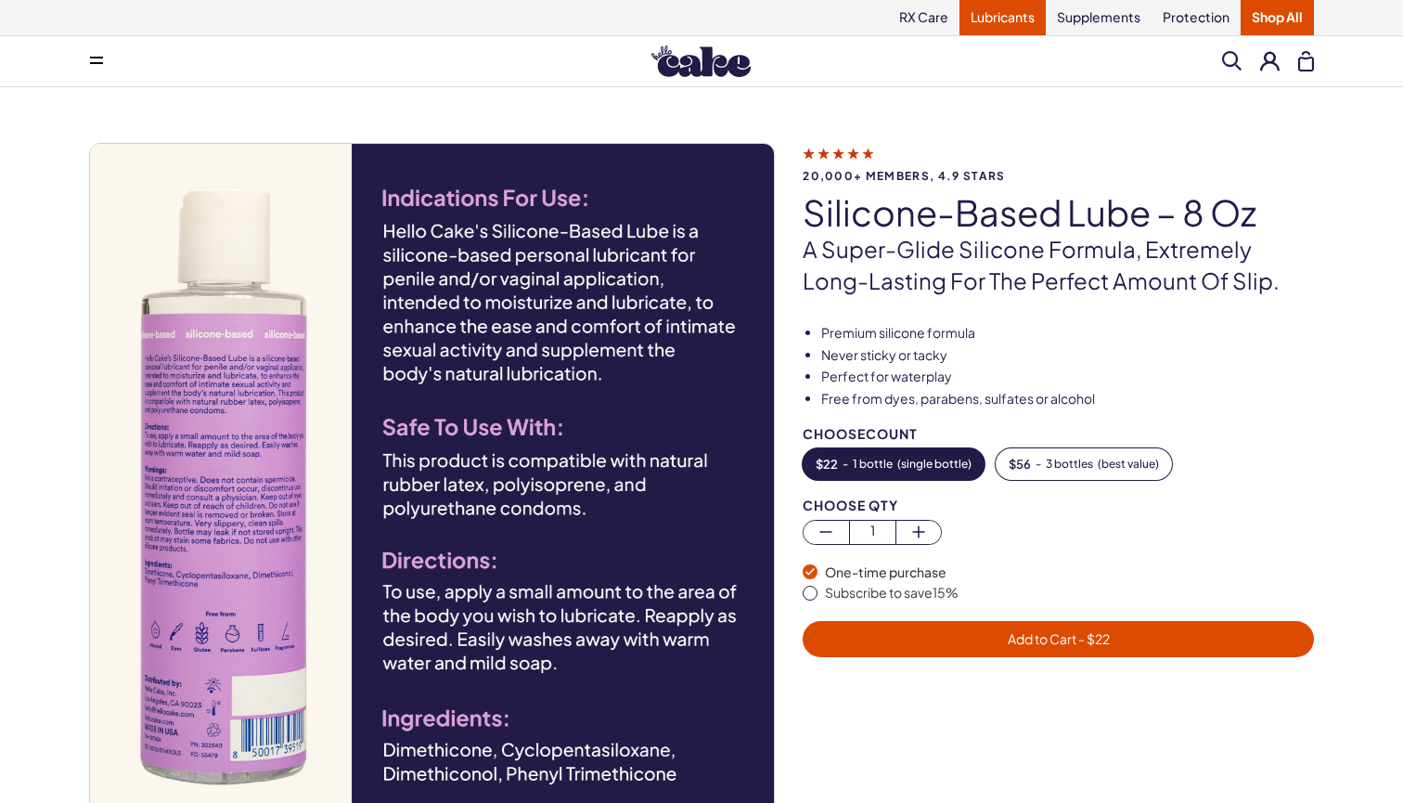
click at [1014, 24] on link "Lubricants" at bounding box center [1002, 17] width 86 height 35
